Goal: Task Accomplishment & Management: Manage account settings

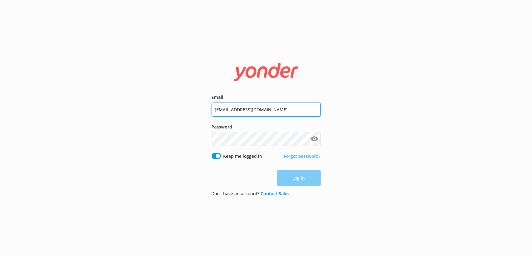
click at [239, 110] on input "[EMAIL_ADDRESS][DOMAIN_NAME]" at bounding box center [265, 109] width 109 height 14
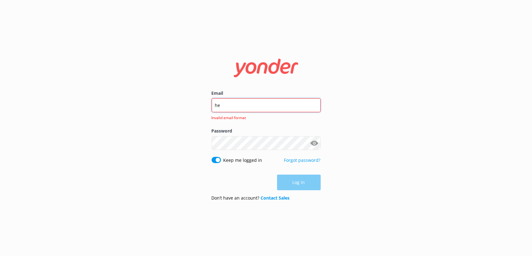
type input "[EMAIL_ADDRESS][PERSON_NAME][DOMAIN_NAME]"
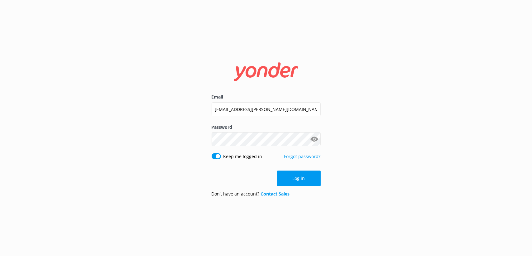
click at [318, 144] on button "Show password" at bounding box center [314, 139] width 12 height 12
drag, startPoint x: 58, startPoint y: 196, endPoint x: 155, endPoint y: 173, distance: 100.1
click at [58, 196] on div "Email [EMAIL_ADDRESS][PERSON_NAME][DOMAIN_NAME] Password Show password Keep me …" at bounding box center [266, 128] width 532 height 256
click at [216, 158] on input "Keep me logged in" at bounding box center [215, 156] width 9 height 6
checkbox input "false"
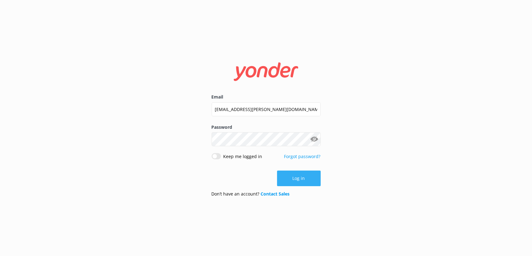
click at [292, 178] on button "Log in" at bounding box center [299, 178] width 44 height 16
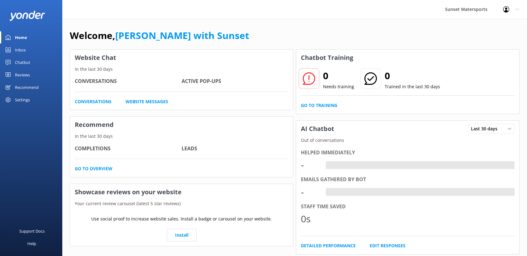
click at [18, 50] on div "Inbox" at bounding box center [20, 50] width 11 height 12
